Goal: Check status: Check status

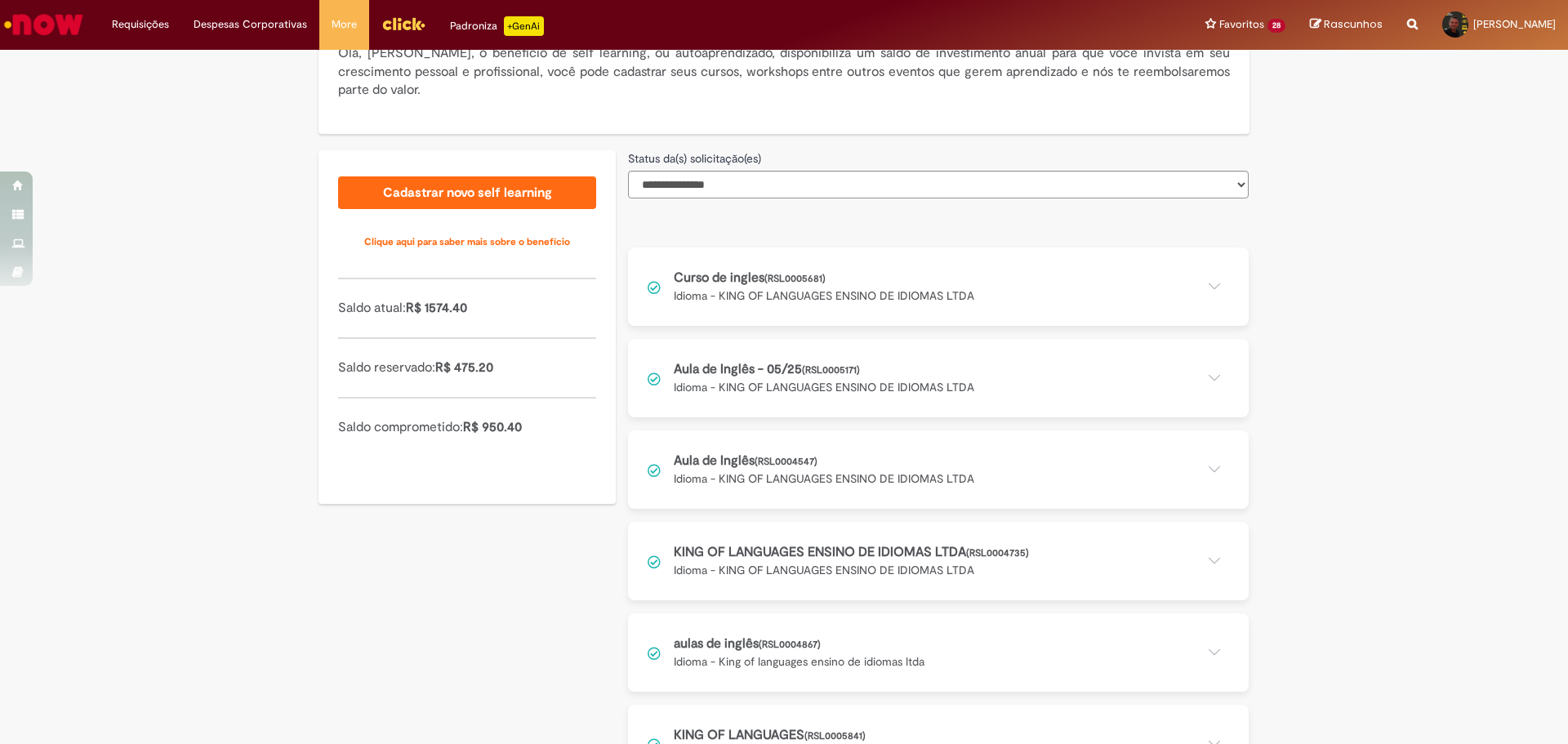
scroll to position [397, 0]
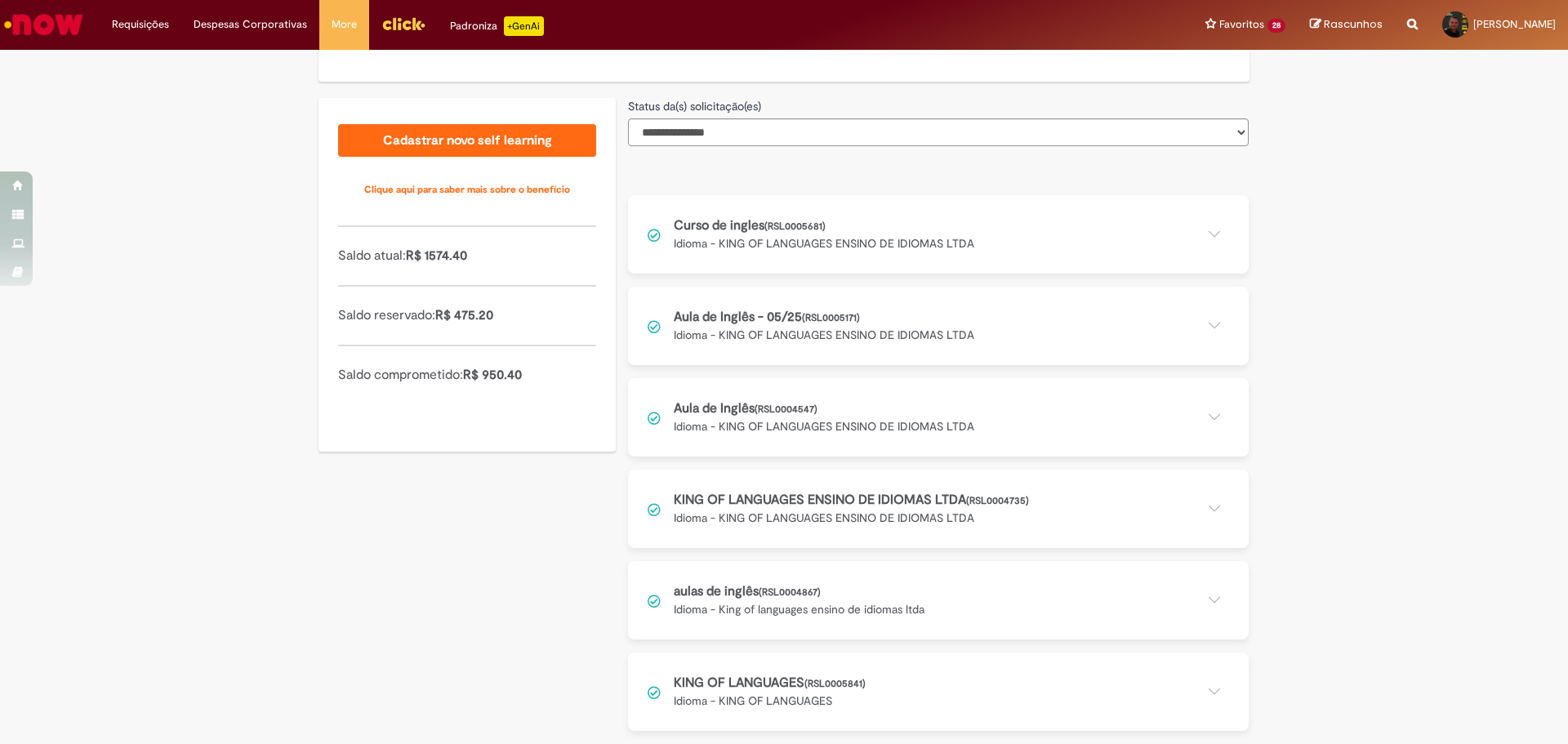
click at [946, 680] on button at bounding box center [938, 691] width 621 height 78
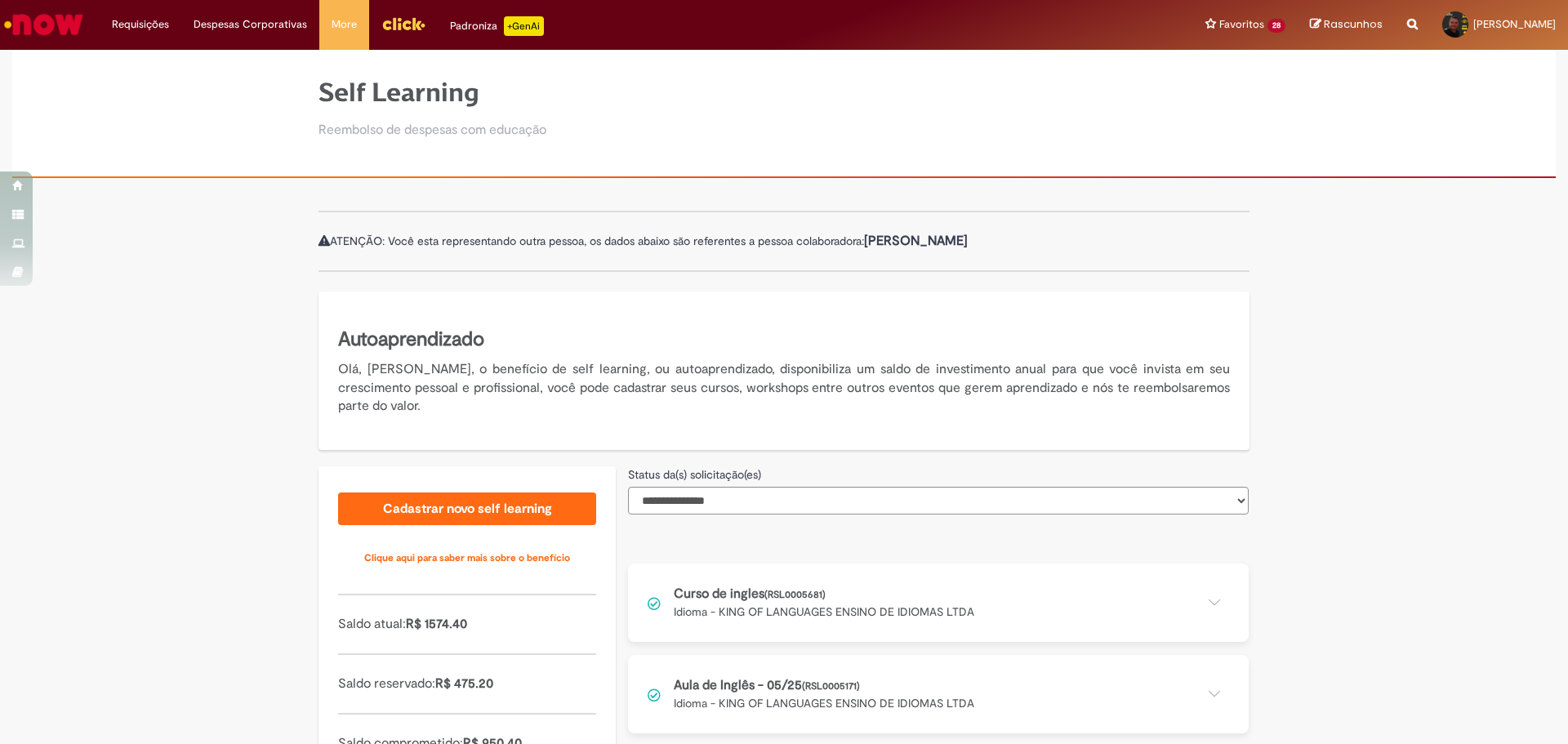
scroll to position [0, 0]
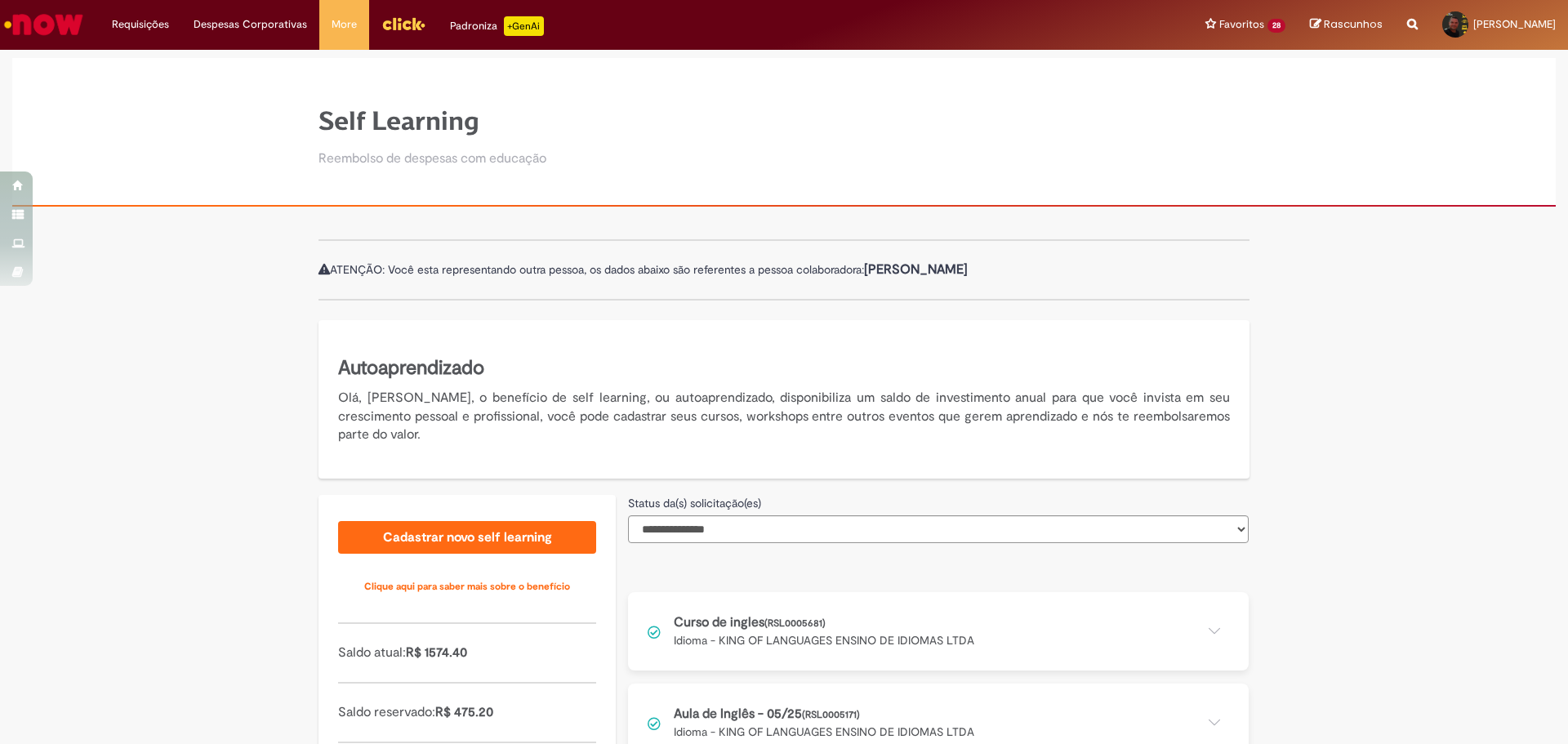
drag, startPoint x: 390, startPoint y: 0, endPoint x: 227, endPoint y: 57, distance: 172.7
click at [228, 63] on div "Self Learning Reembolso de despesas com educação" at bounding box center [784, 133] width 1544 height 149
click at [225, 67] on link "Minhas Despesas" at bounding box center [291, 66] width 218 height 18
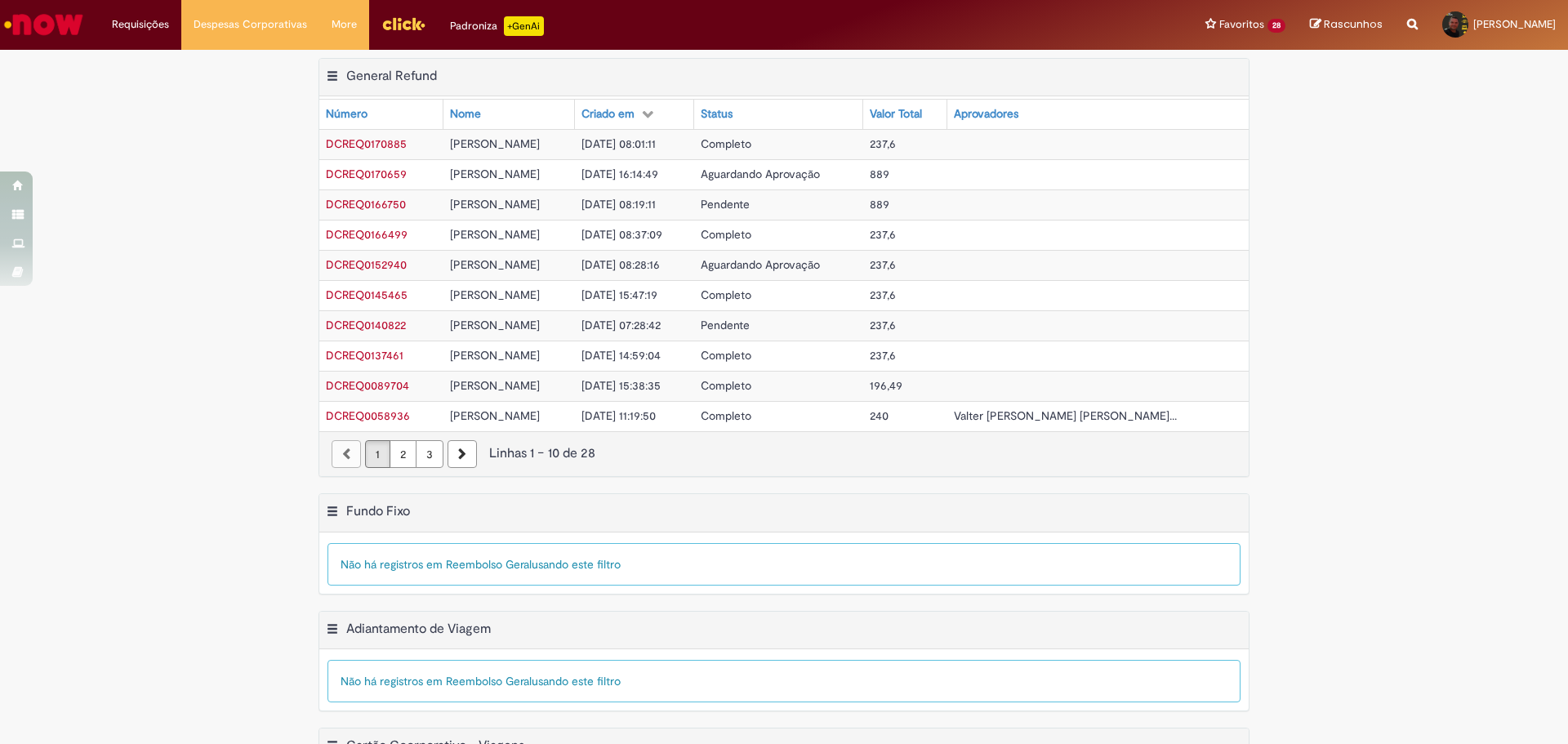
click at [353, 172] on span "DCREQ0170659" at bounding box center [366, 173] width 81 height 15
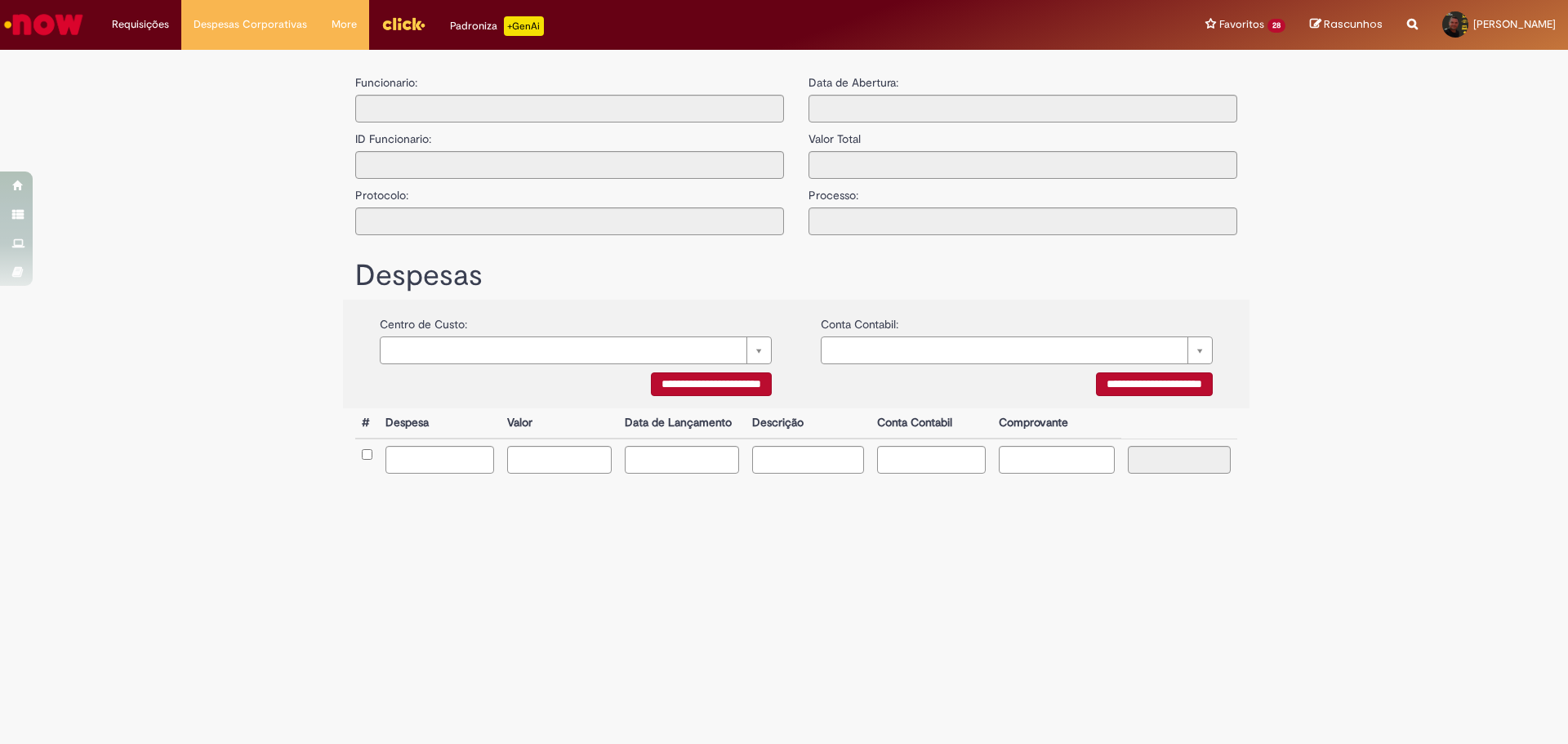
type input "**********"
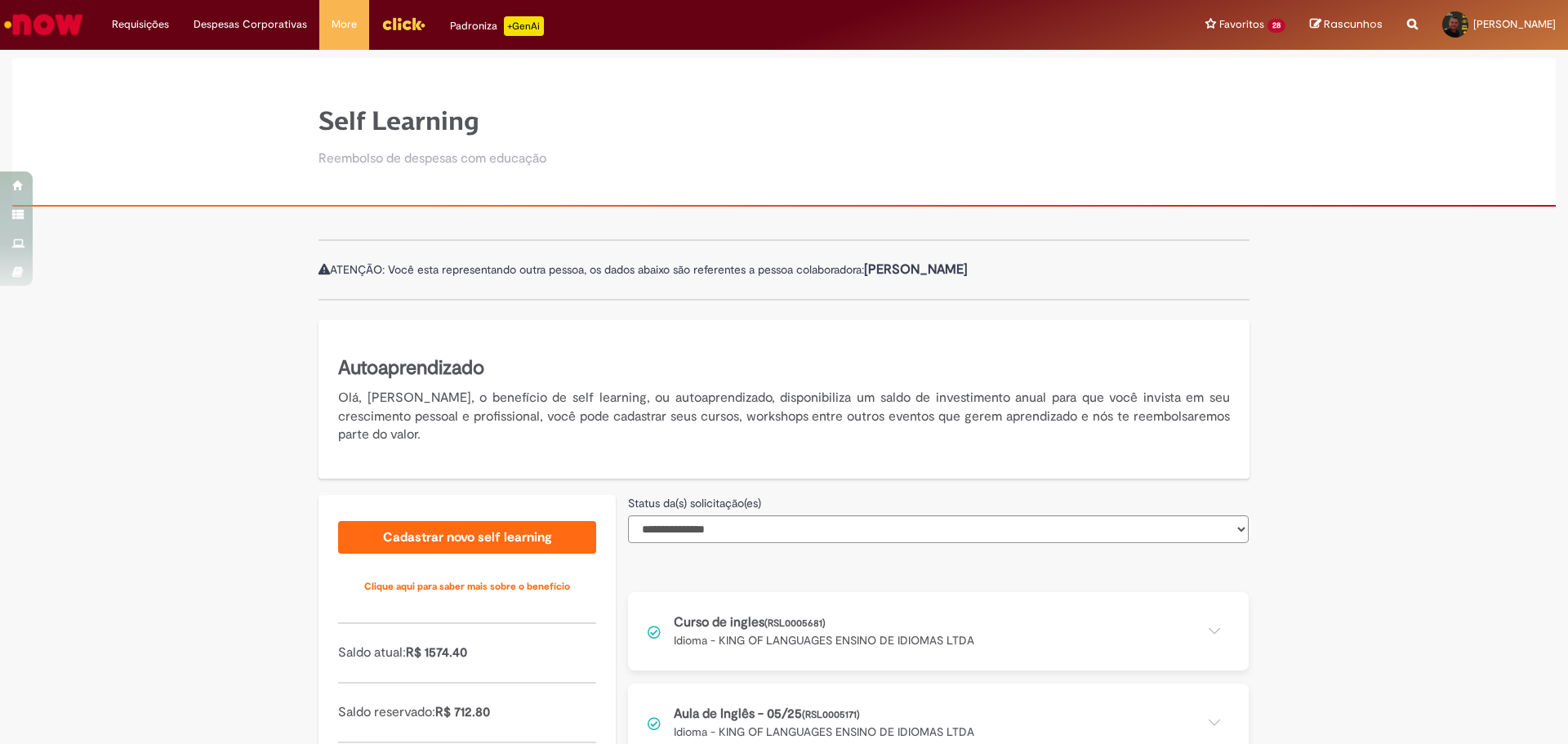
scroll to position [247, 0]
